Goal: Task Accomplishment & Management: Manage account settings

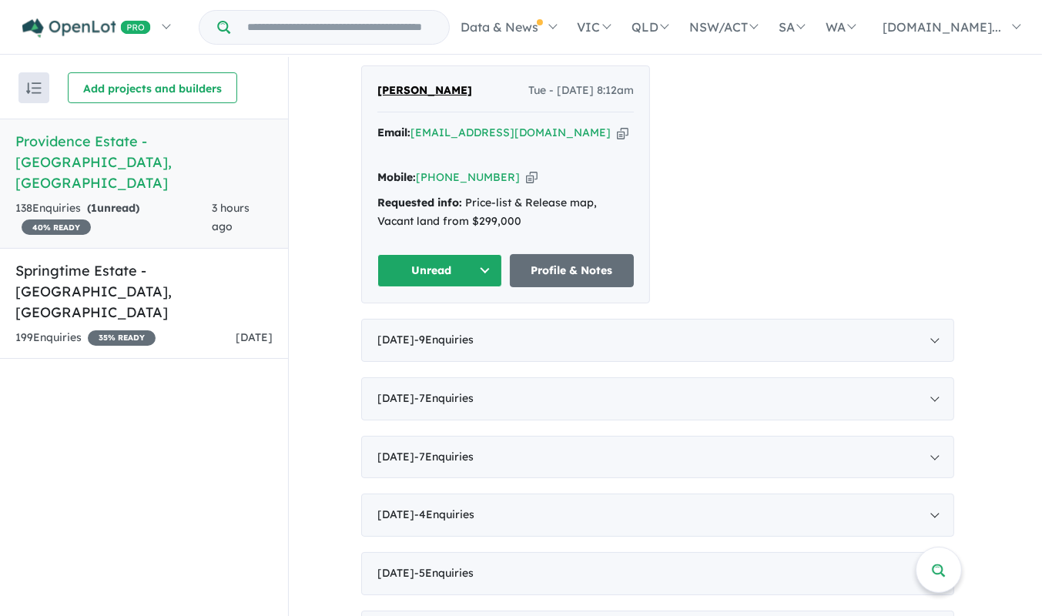
scroll to position [626, 0]
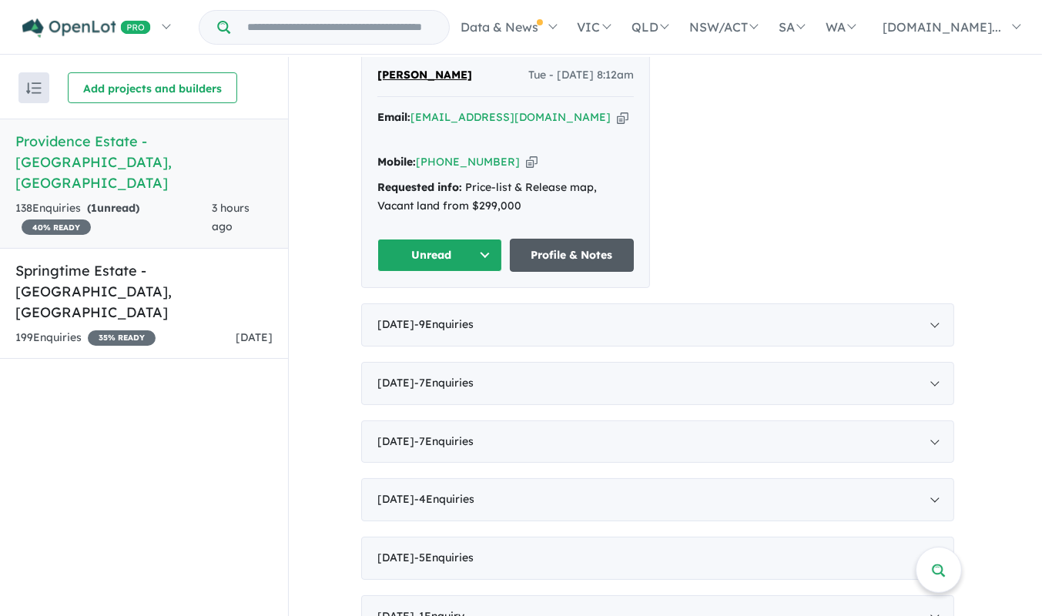
click at [562, 239] on link "Profile & Notes" at bounding box center [572, 255] width 125 height 33
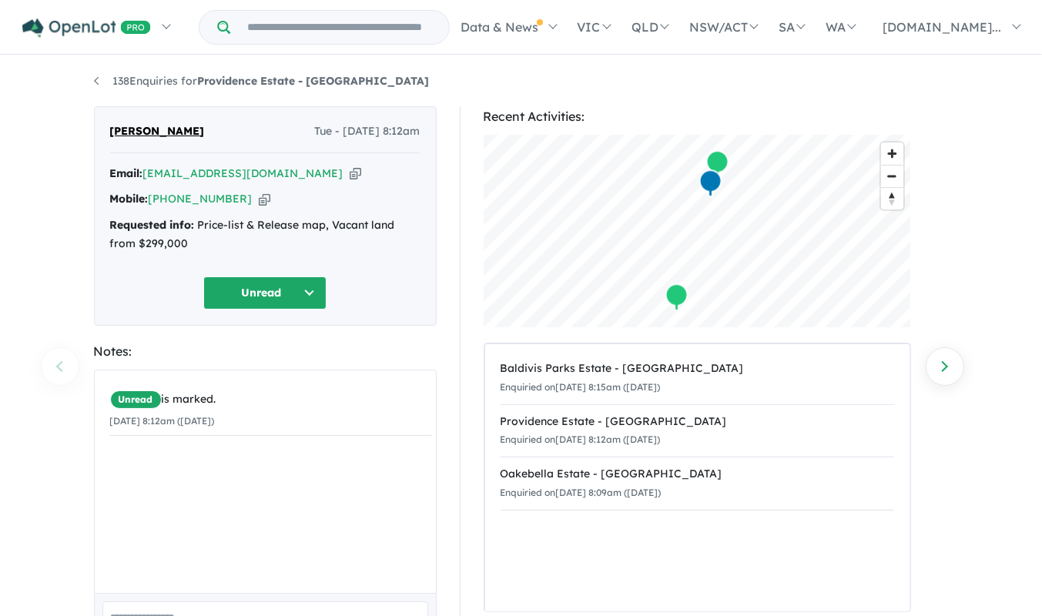
click at [318, 303] on button "Unread" at bounding box center [264, 292] width 123 height 33
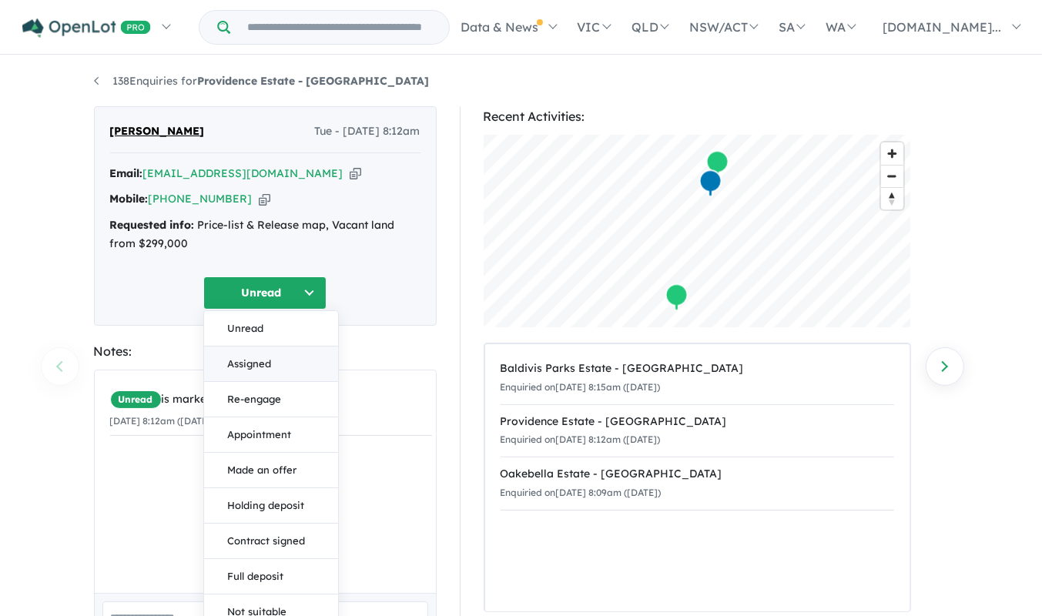
click at [279, 357] on button "Assigned" at bounding box center [271, 363] width 134 height 35
